Goal: Find specific page/section: Find specific page/section

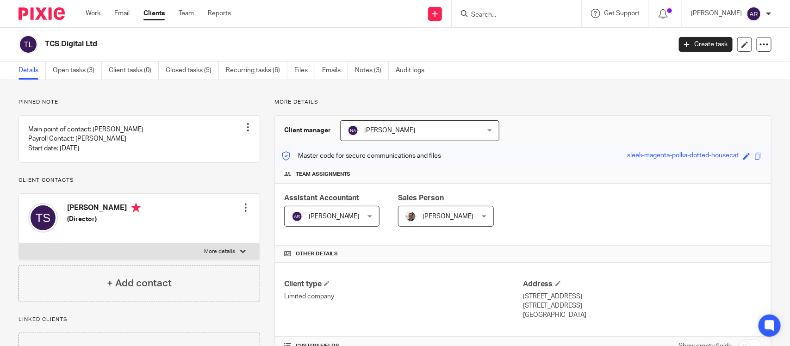
click at [470, 12] on input "Search" at bounding box center [511, 15] width 83 height 8
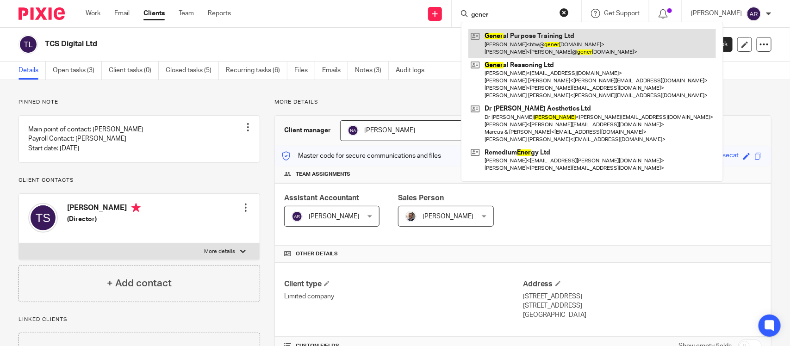
type input "gener"
click at [500, 40] on link at bounding box center [592, 43] width 248 height 29
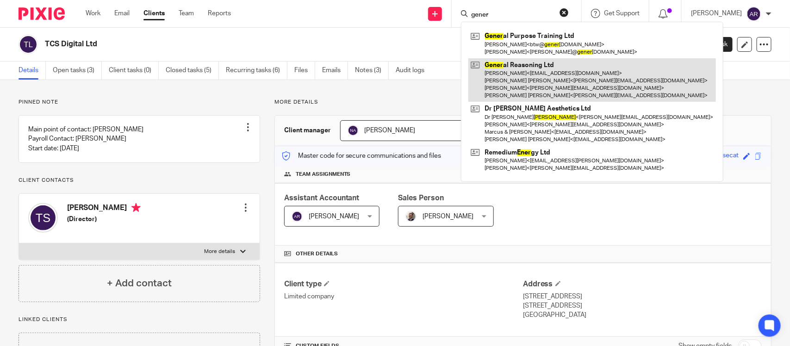
click at [505, 84] on link at bounding box center [592, 80] width 248 height 44
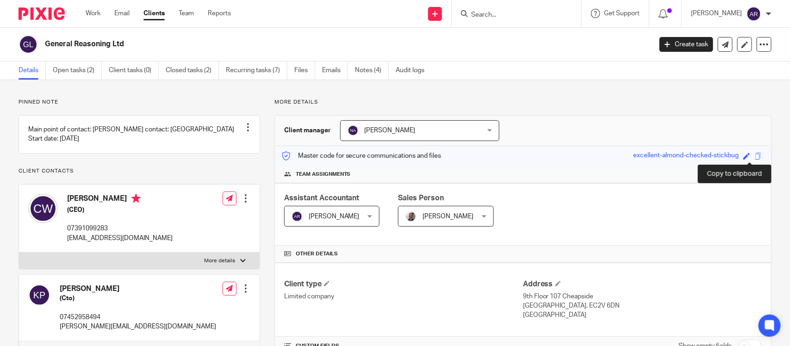
click at [755, 156] on span at bounding box center [758, 156] width 7 height 7
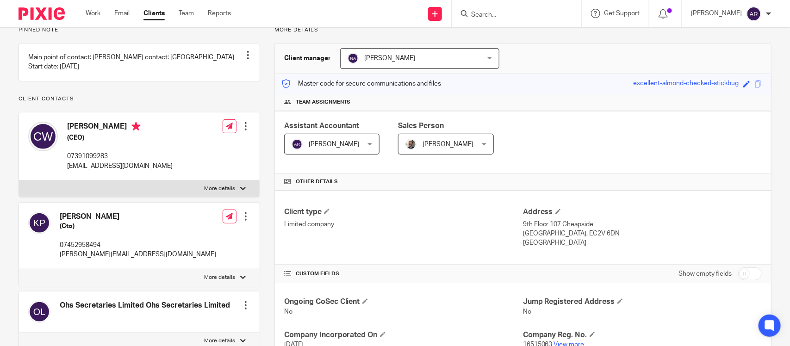
scroll to position [174, 0]
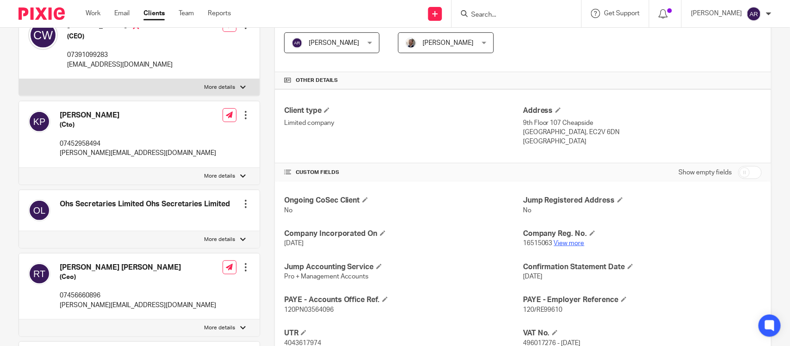
click at [565, 245] on link "View more" at bounding box center [569, 243] width 31 height 6
